Goal: Information Seeking & Learning: Check status

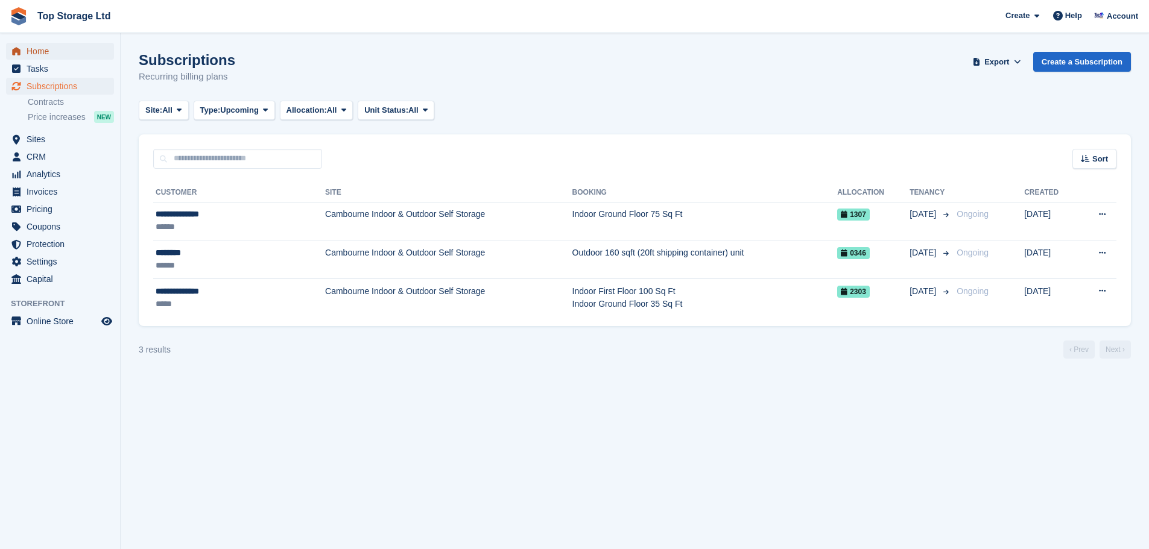
click at [41, 49] on span "Home" at bounding box center [63, 51] width 72 height 17
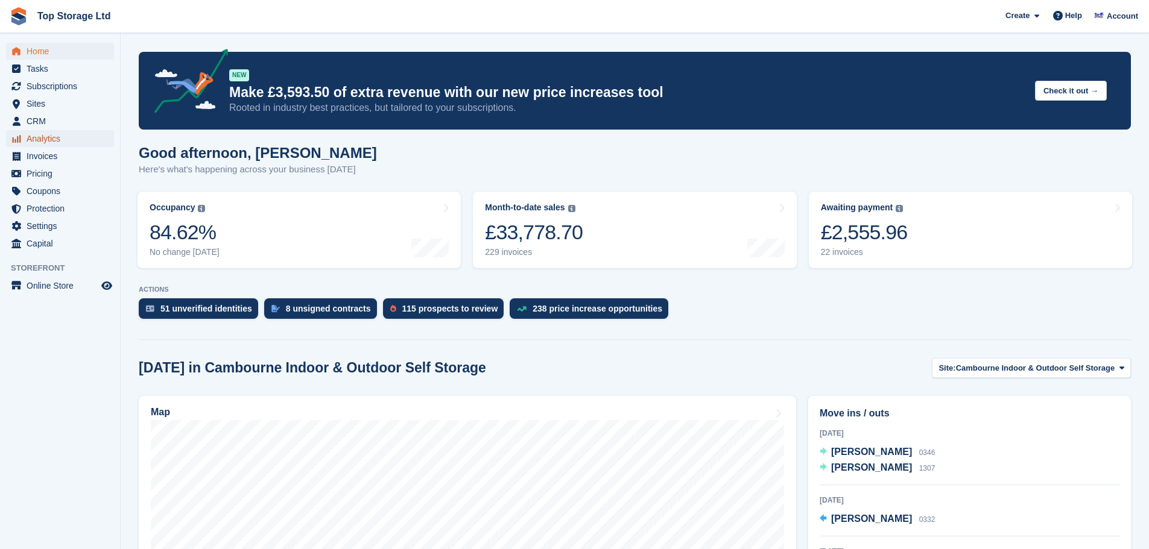
click at [39, 138] on span "Analytics" at bounding box center [63, 138] width 72 height 17
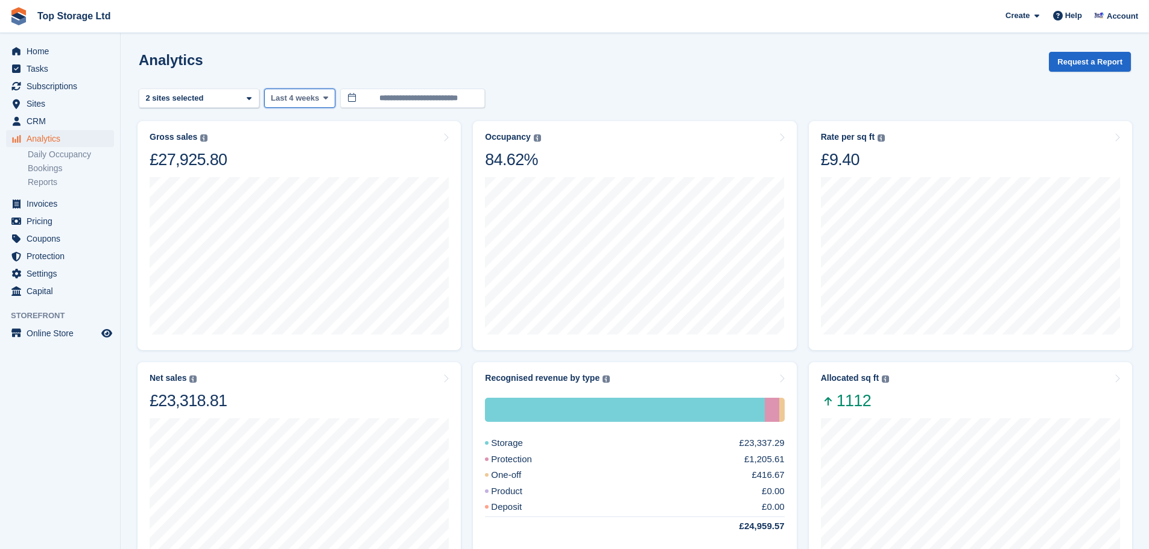
click at [288, 98] on span "Last 4 weeks" at bounding box center [295, 98] width 48 height 12
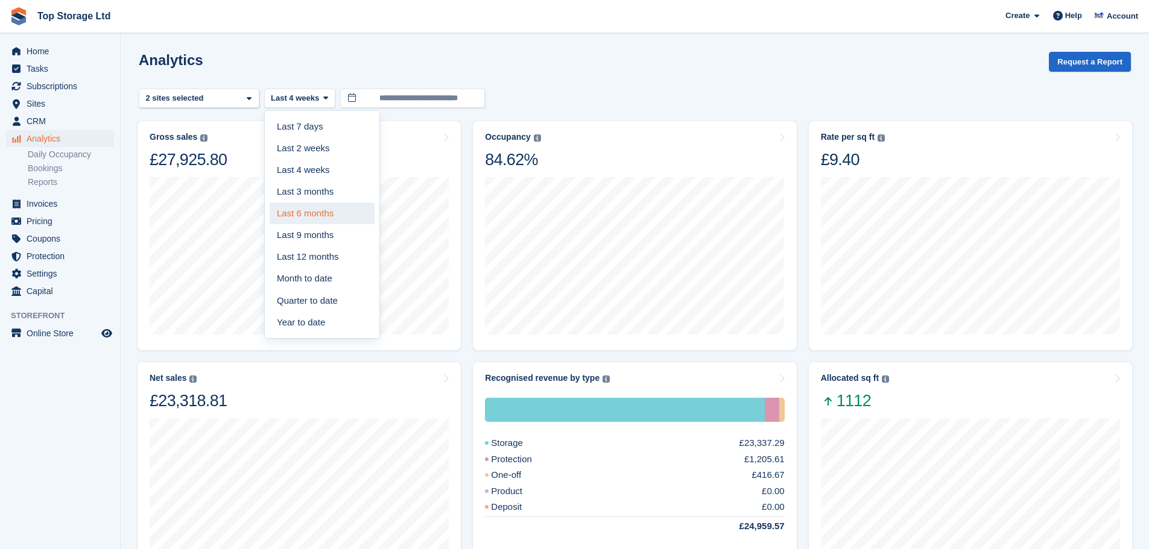
click at [317, 218] on link "Last 6 months" at bounding box center [322, 214] width 105 height 22
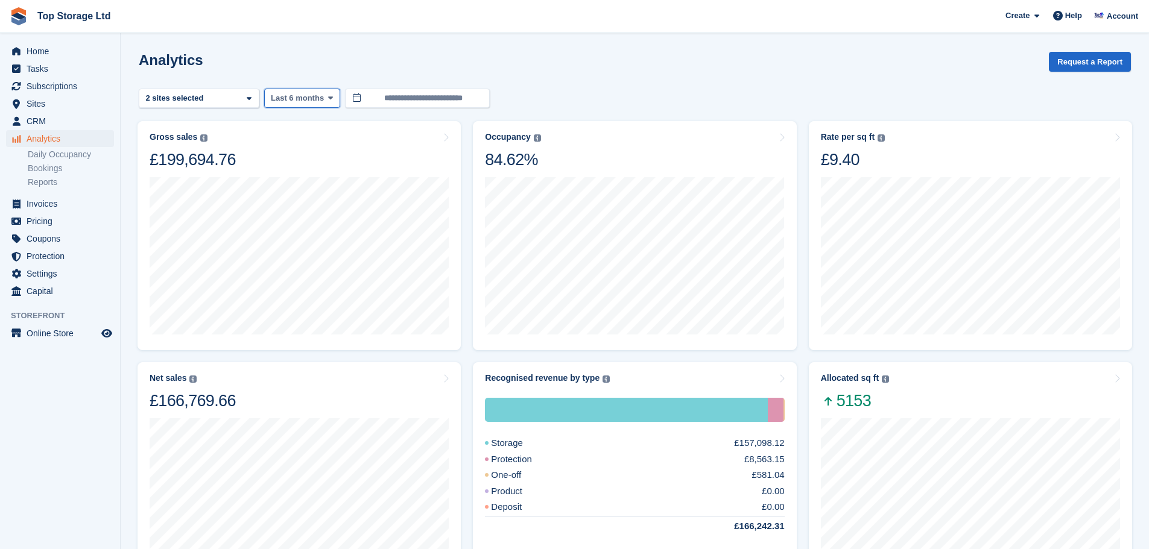
click at [334, 96] on button "Last 6 months" at bounding box center [302, 99] width 76 height 20
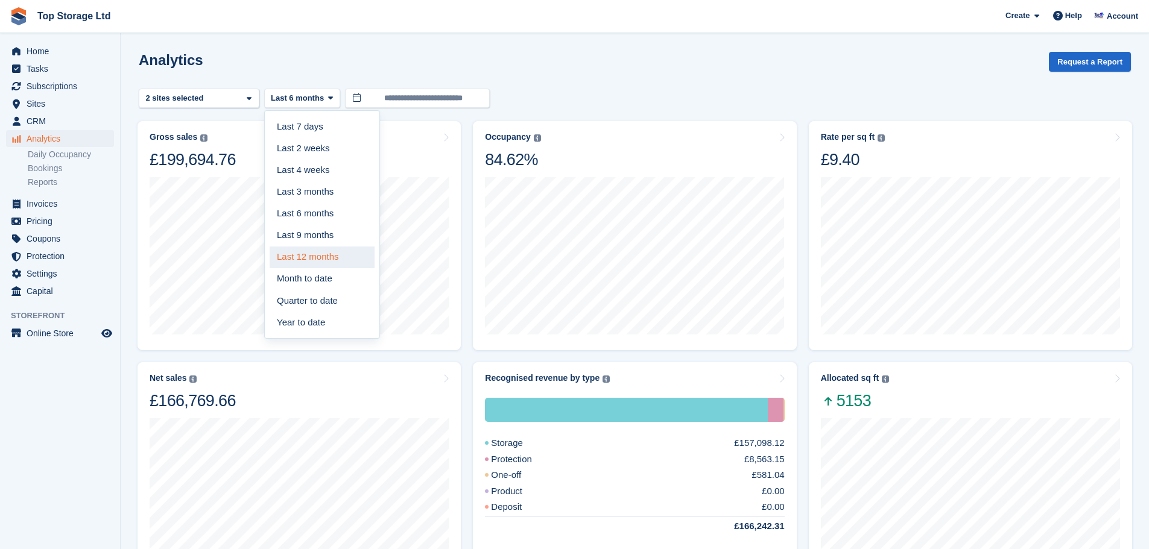
click at [324, 258] on link "Last 12 months" at bounding box center [322, 258] width 105 height 22
